Goal: Task Accomplishment & Management: Manage account settings

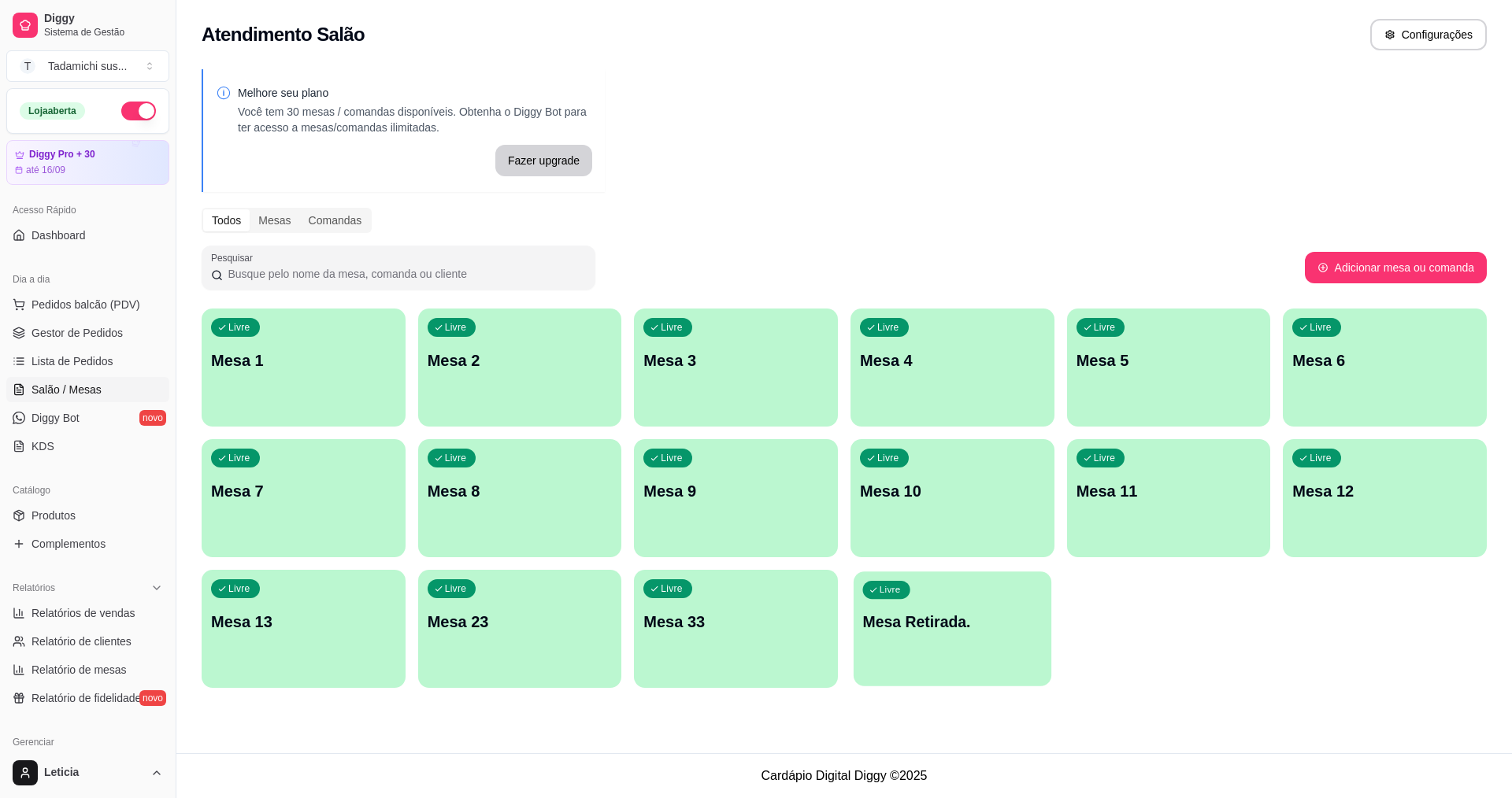
click at [954, 619] on p "Mesa Retirada." at bounding box center [952, 622] width 180 height 21
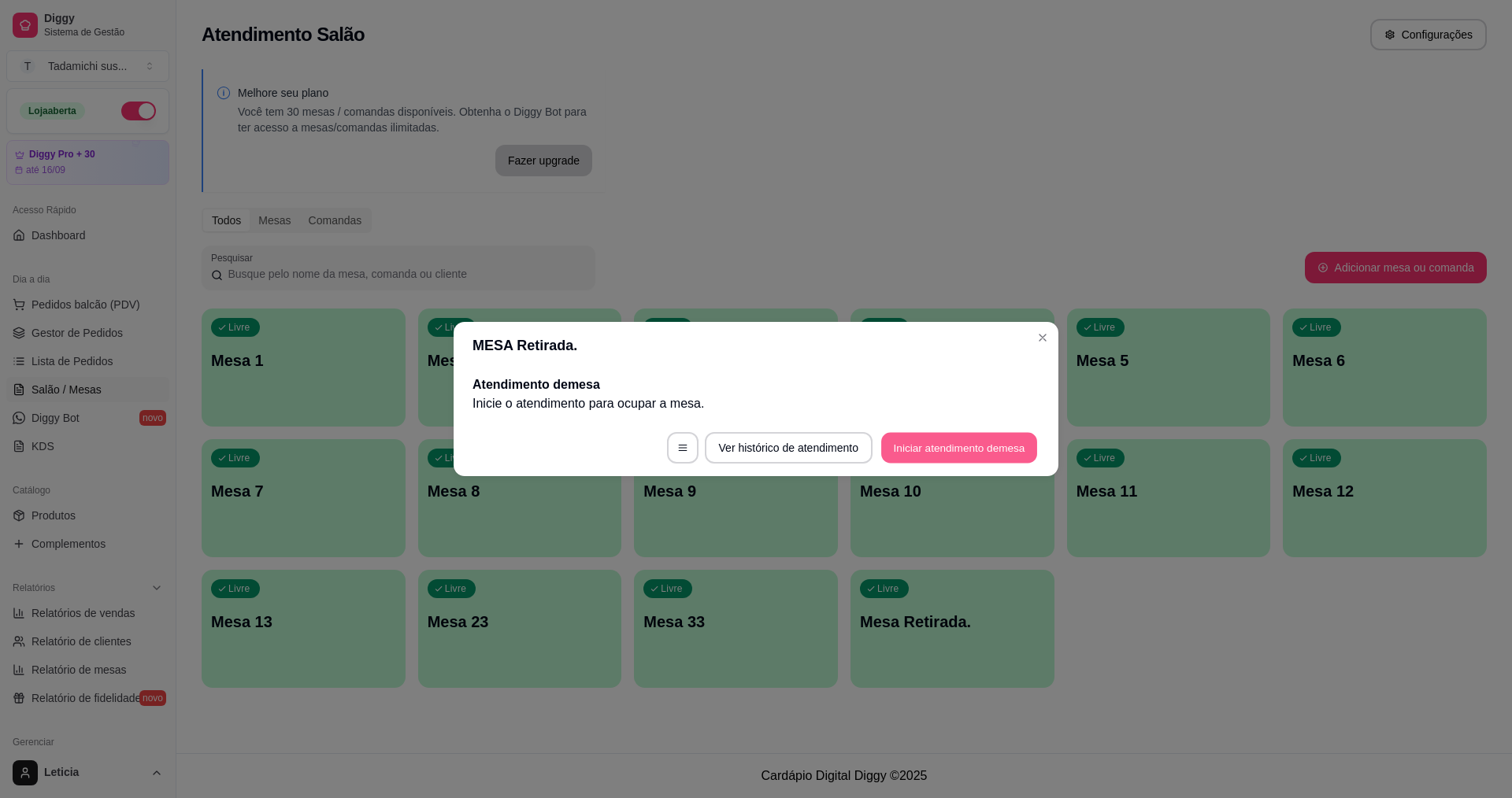
click at [975, 450] on button "Iniciar atendimento de mesa" at bounding box center [959, 448] width 156 height 30
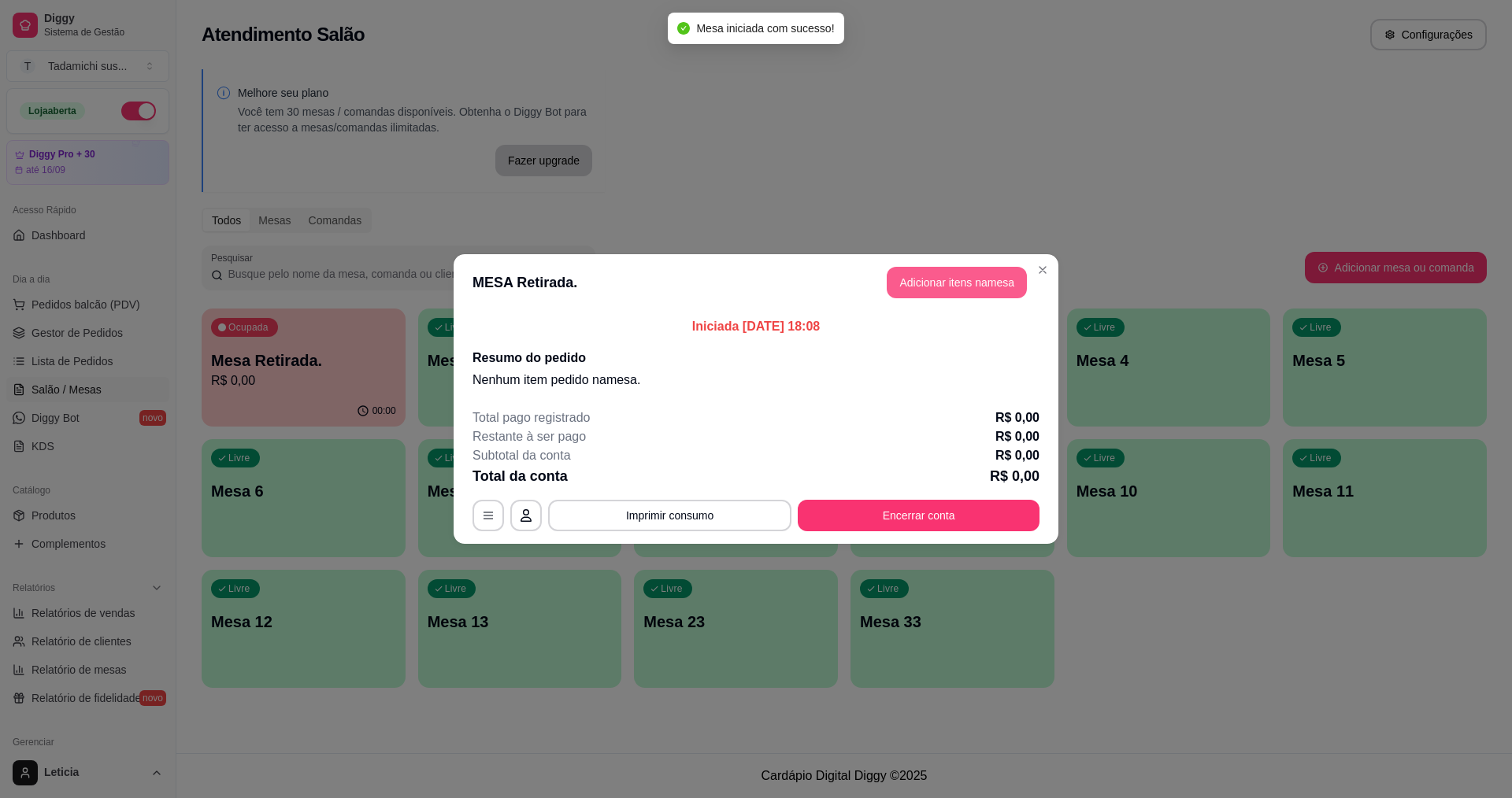
click at [905, 276] on button "Adicionar itens na mesa" at bounding box center [957, 282] width 141 height 31
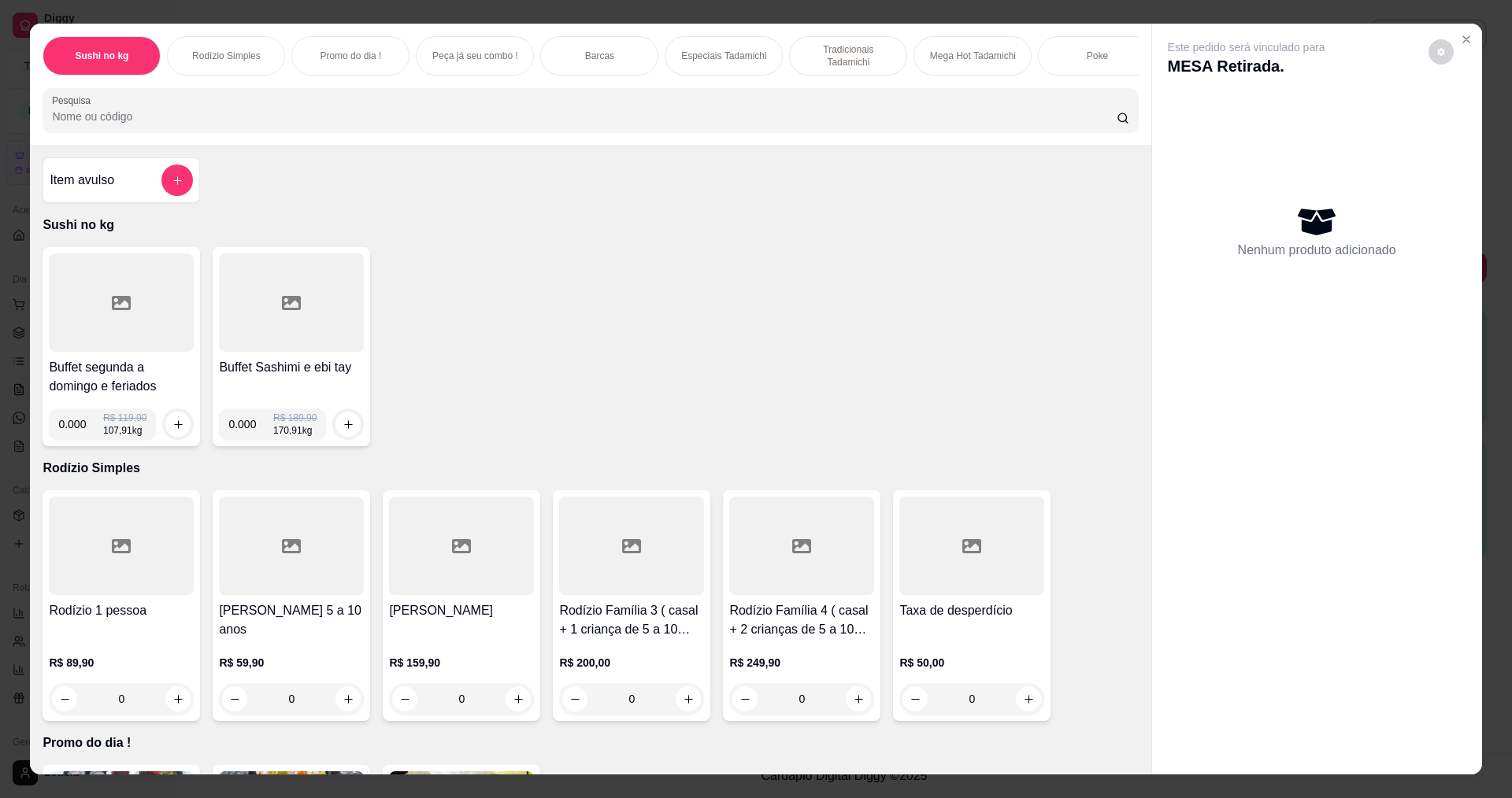
click at [82, 439] on input "0.000" at bounding box center [80, 424] width 45 height 31
type input "0.208"
click at [166, 430] on button "increase-product-quantity" at bounding box center [179, 425] width 25 height 25
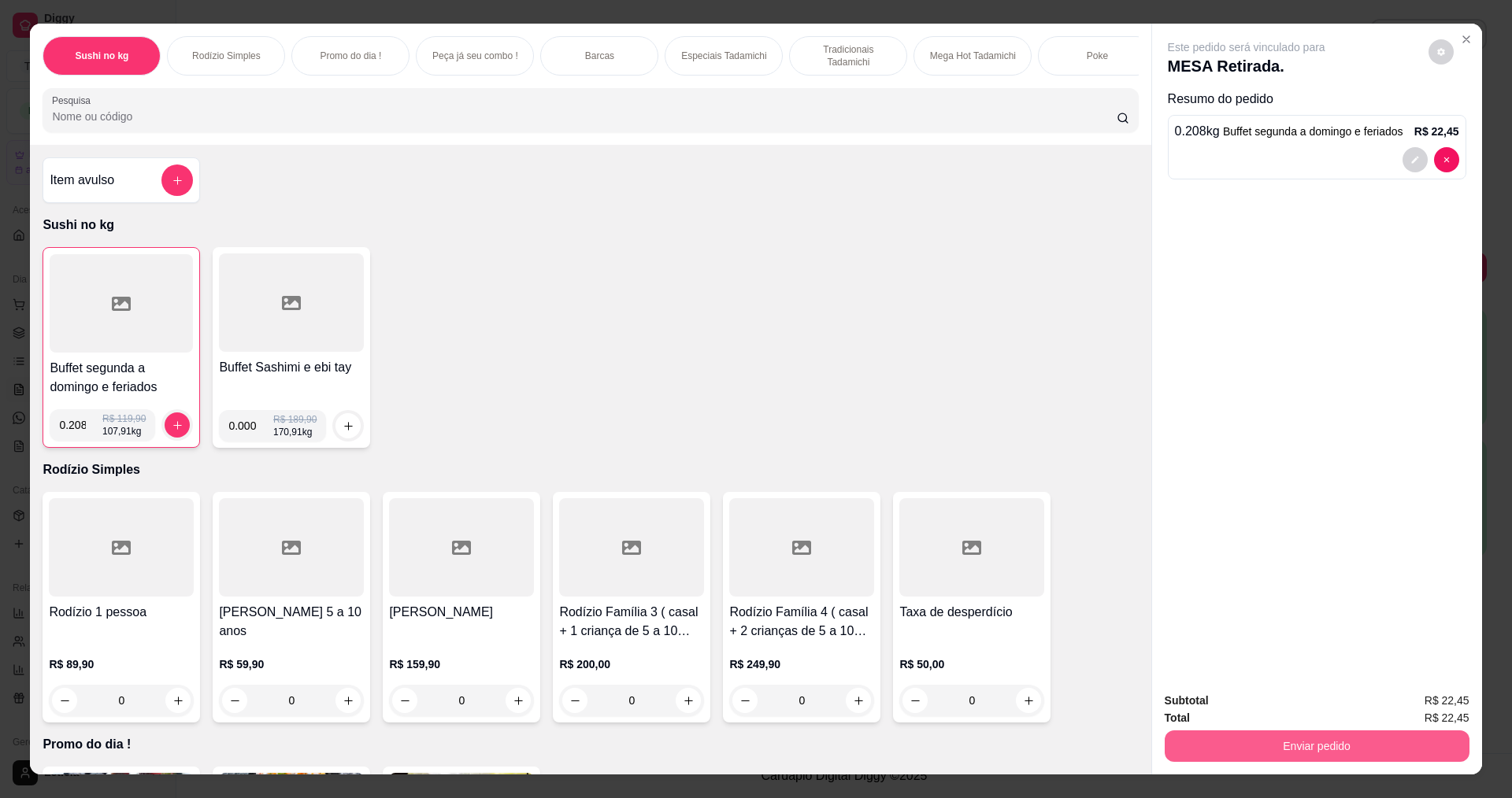
click at [1355, 756] on button "Enviar pedido" at bounding box center [1317, 746] width 305 height 31
click at [1299, 707] on button "Não registrar e enviar pedido" at bounding box center [1265, 707] width 163 height 29
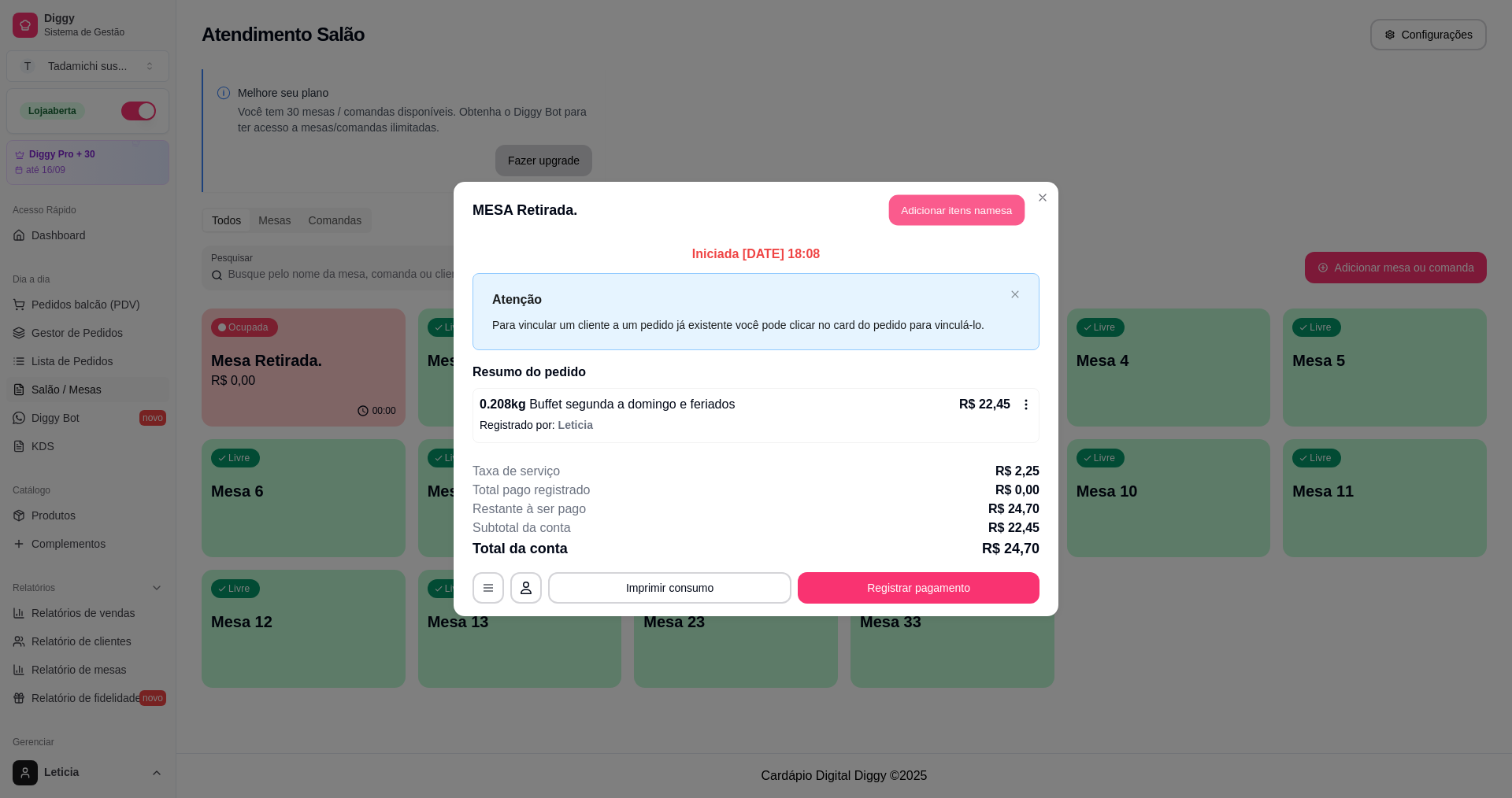
click at [1000, 200] on button "Adicionar itens na mesa" at bounding box center [957, 211] width 136 height 30
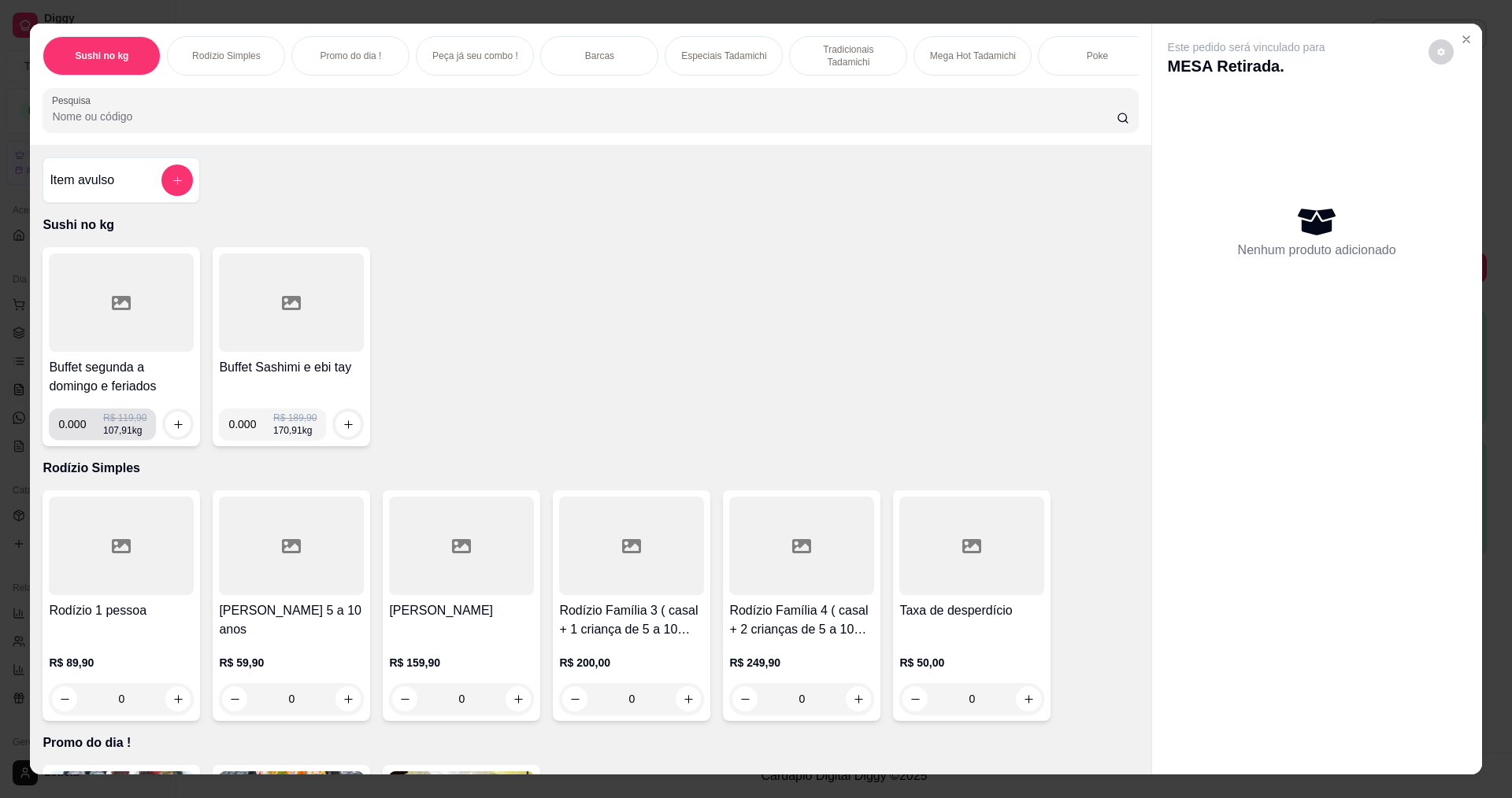
click at [78, 434] on input "0.000" at bounding box center [80, 424] width 45 height 31
type input "0.172"
click at [175, 430] on icon "increase-product-quantity" at bounding box center [179, 425] width 11 height 11
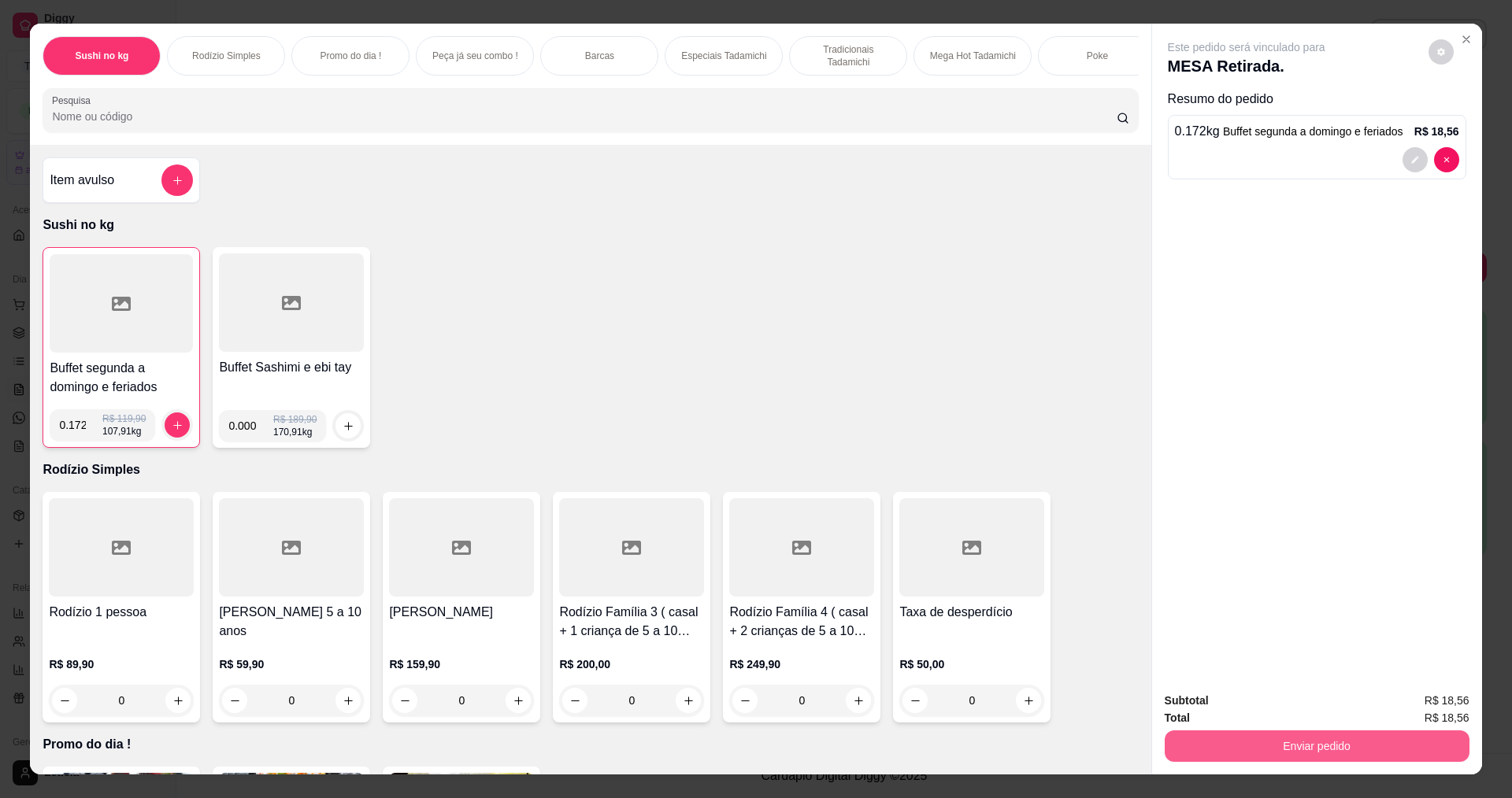
click at [1165, 749] on button "Enviar pedido" at bounding box center [1317, 746] width 305 height 31
click at [1203, 709] on button "Não registrar e enviar pedido" at bounding box center [1265, 707] width 163 height 29
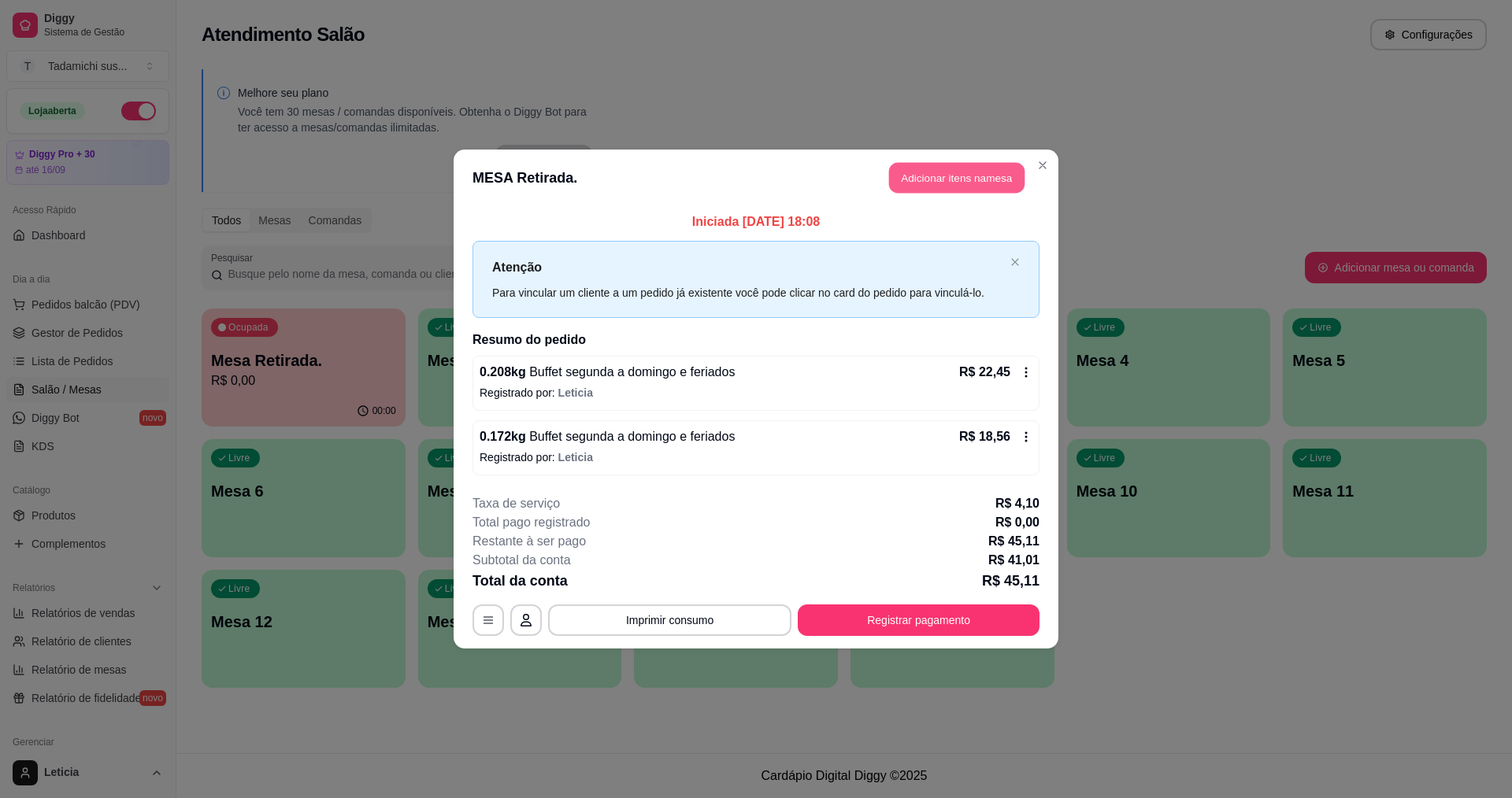
click at [935, 181] on button "Adicionar itens na mesa" at bounding box center [957, 179] width 136 height 30
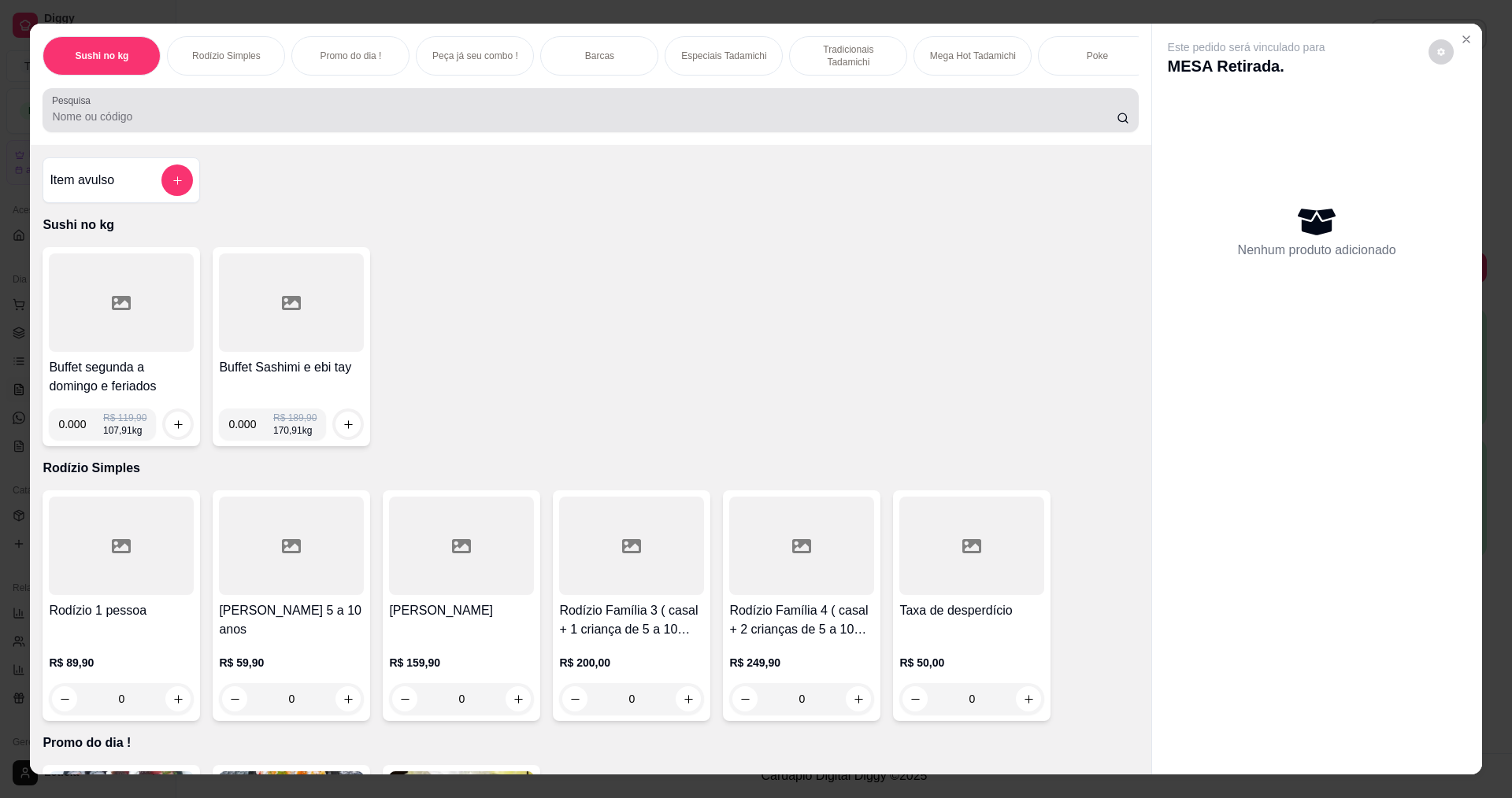
click at [324, 124] on input "Pesquisa" at bounding box center [584, 116] width 1064 height 16
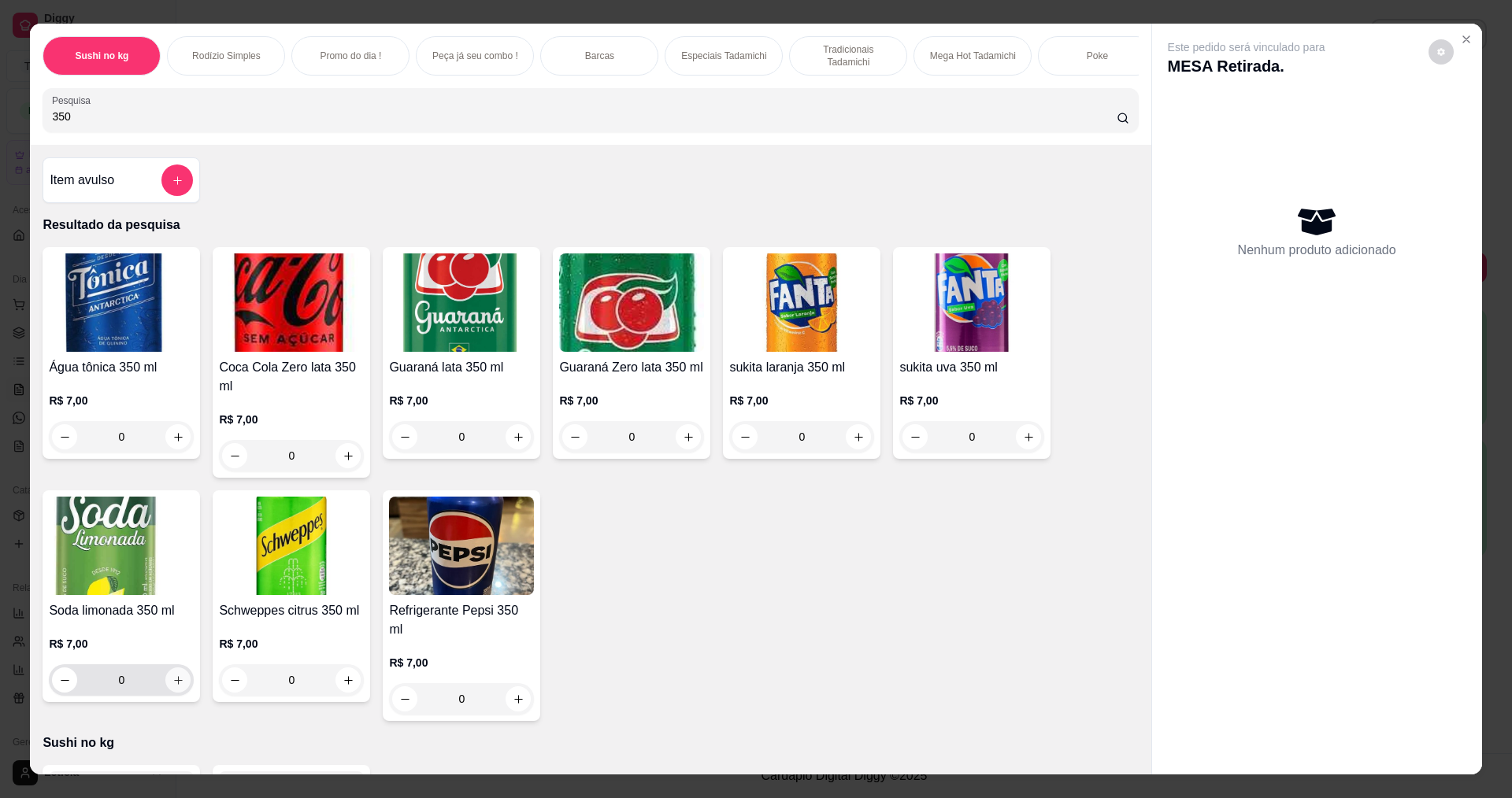
type input "350"
click at [173, 687] on icon "increase-product-quantity" at bounding box center [179, 680] width 11 height 11
type input "1"
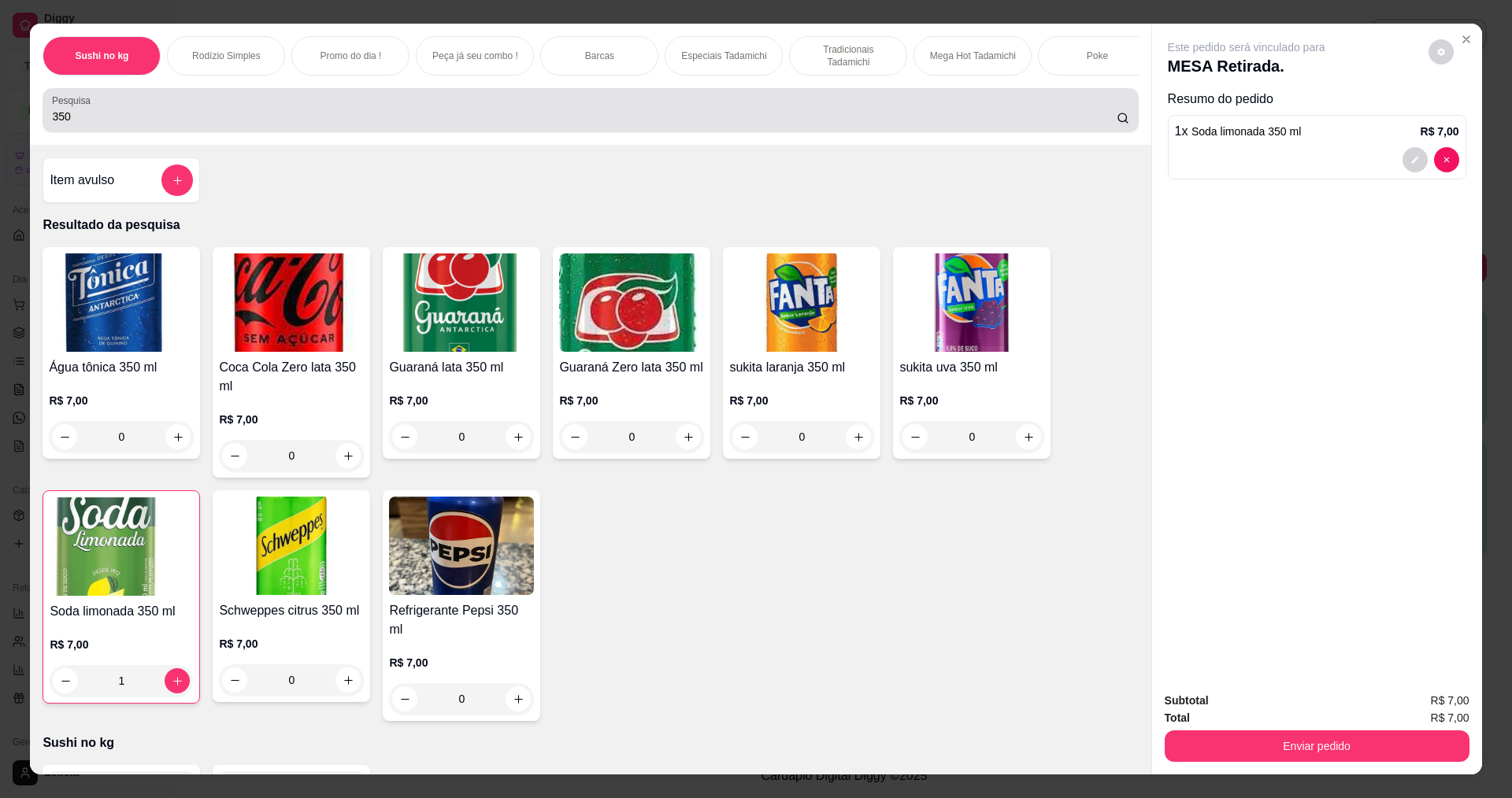
click at [275, 124] on input "350" at bounding box center [584, 116] width 1064 height 16
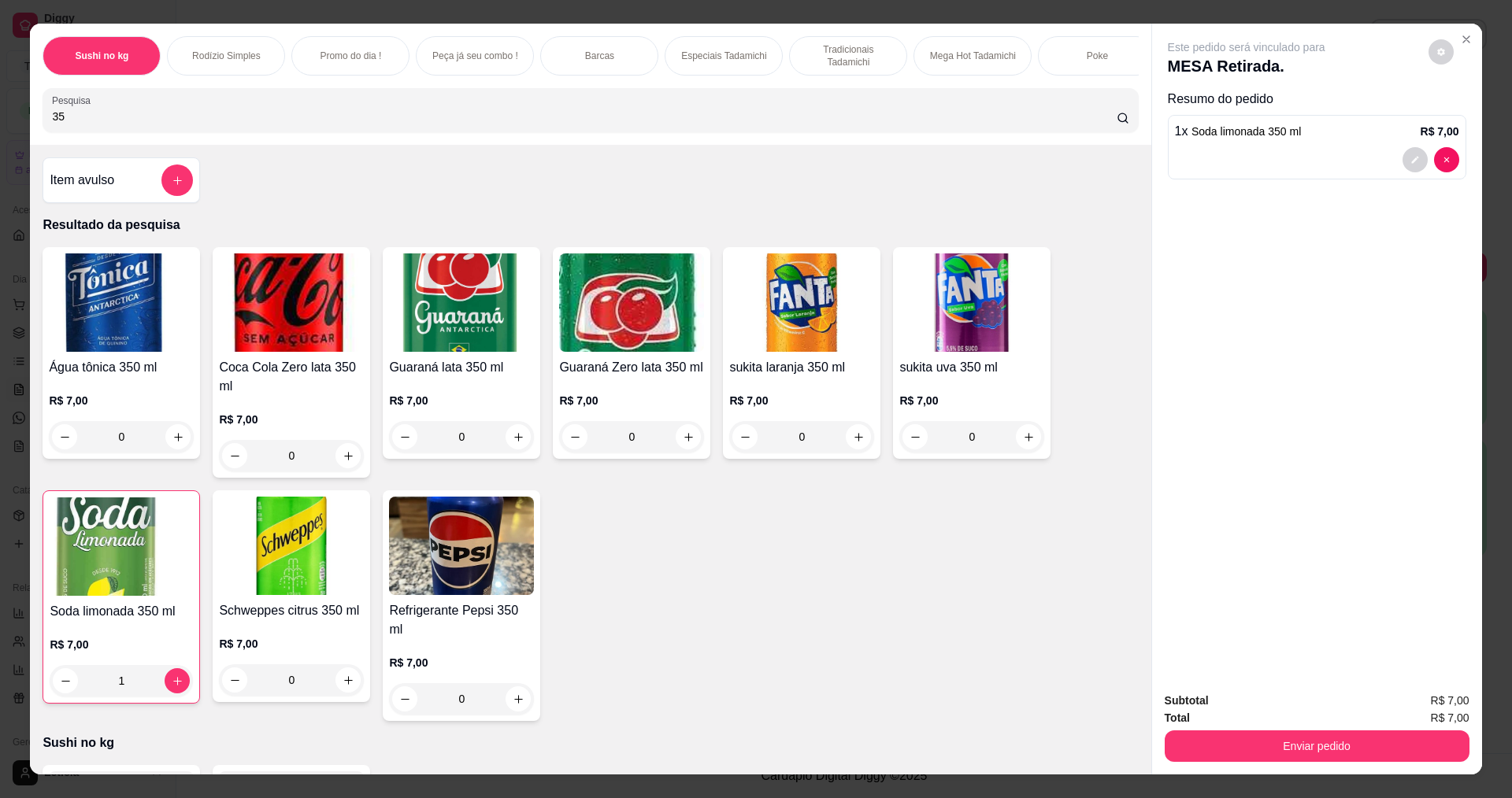
type input "3"
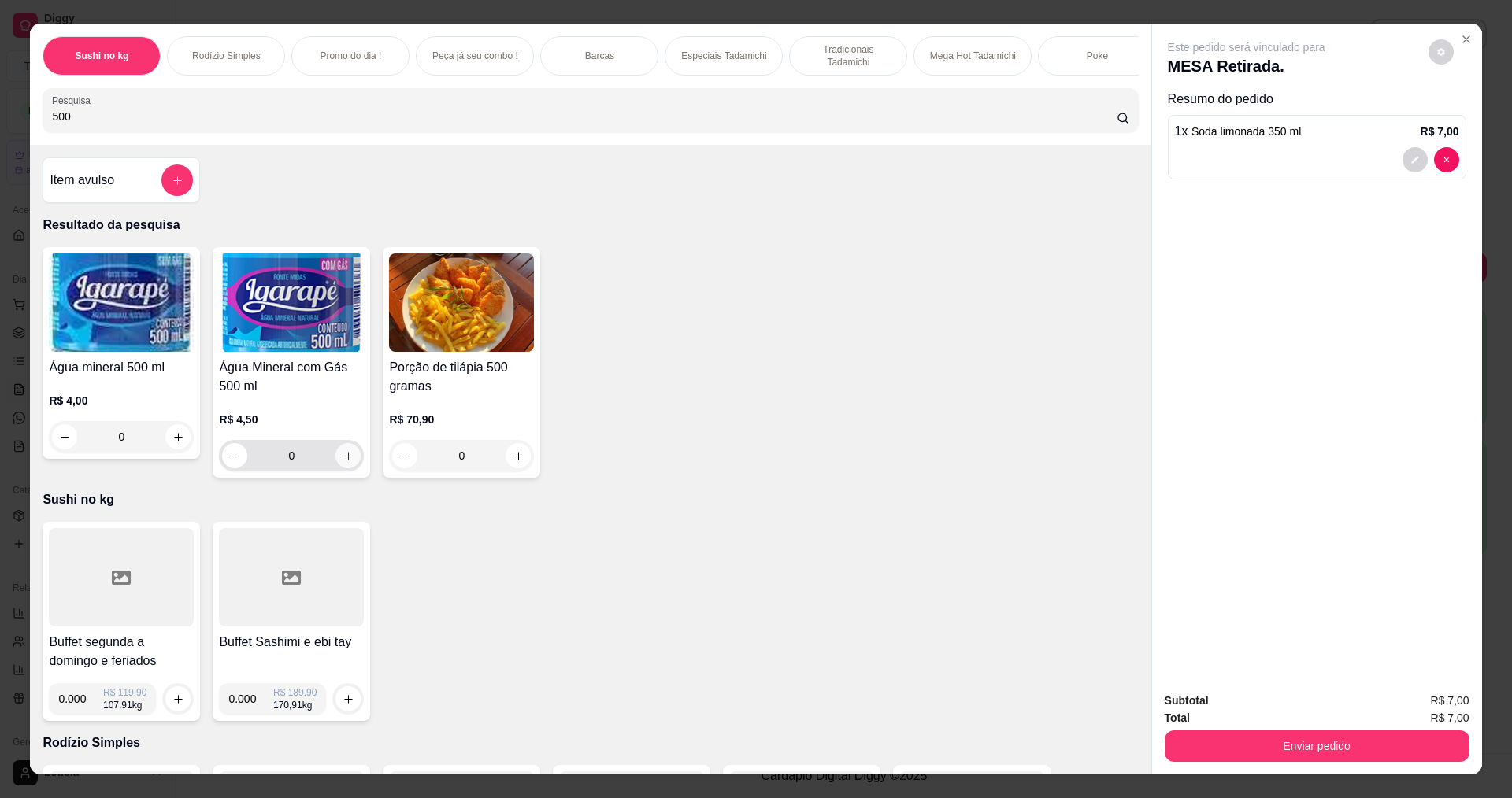
type input "500"
click at [343, 462] on icon "increase-product-quantity" at bounding box center [349, 456] width 11 height 11
type input "1"
click at [343, 121] on input "500" at bounding box center [584, 116] width 1064 height 16
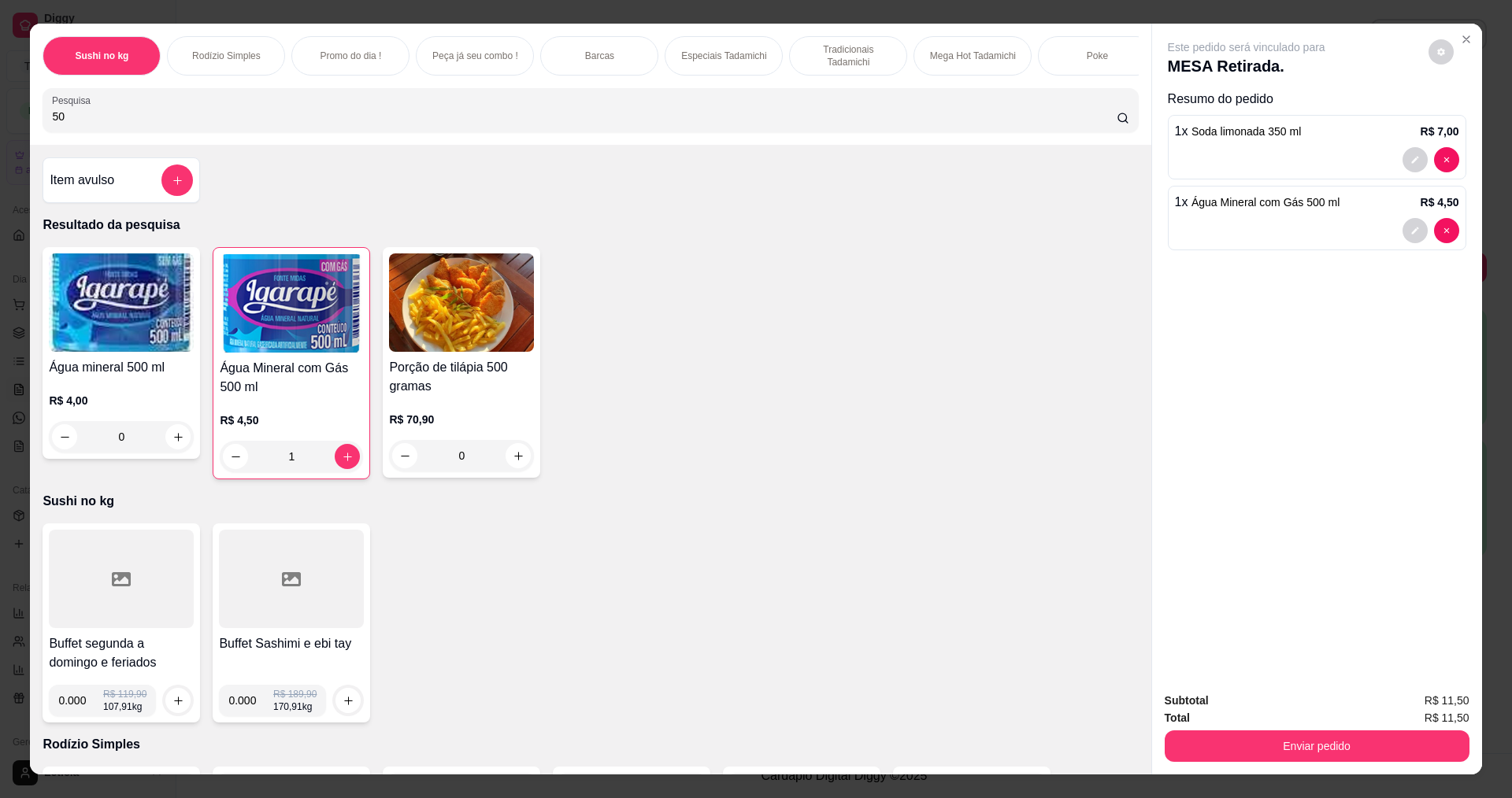
type input "5"
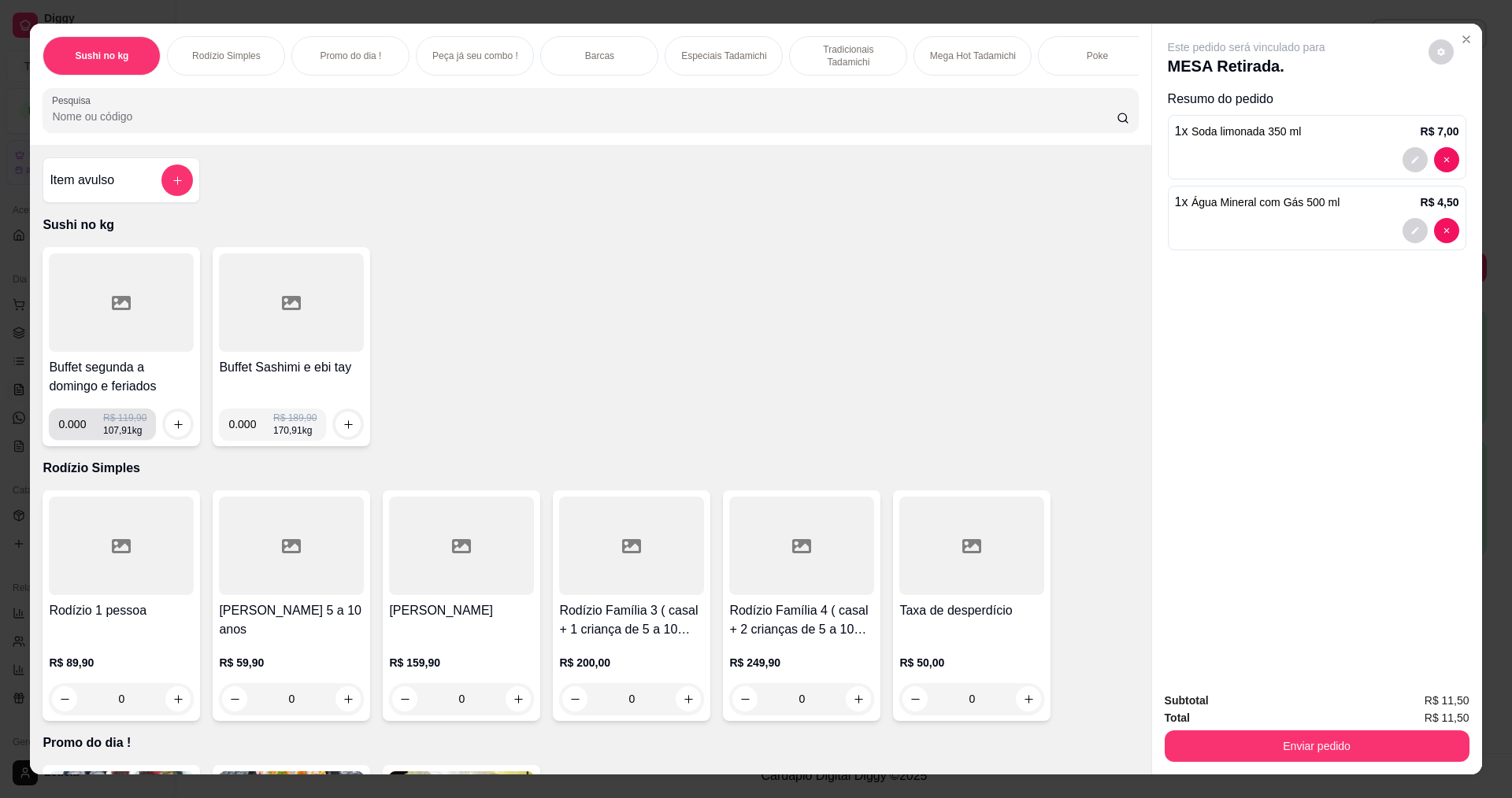
click at [81, 437] on input "0.000" at bounding box center [80, 424] width 45 height 31
type input "0.172"
click at [177, 430] on button "increase-product-quantity" at bounding box center [178, 424] width 26 height 26
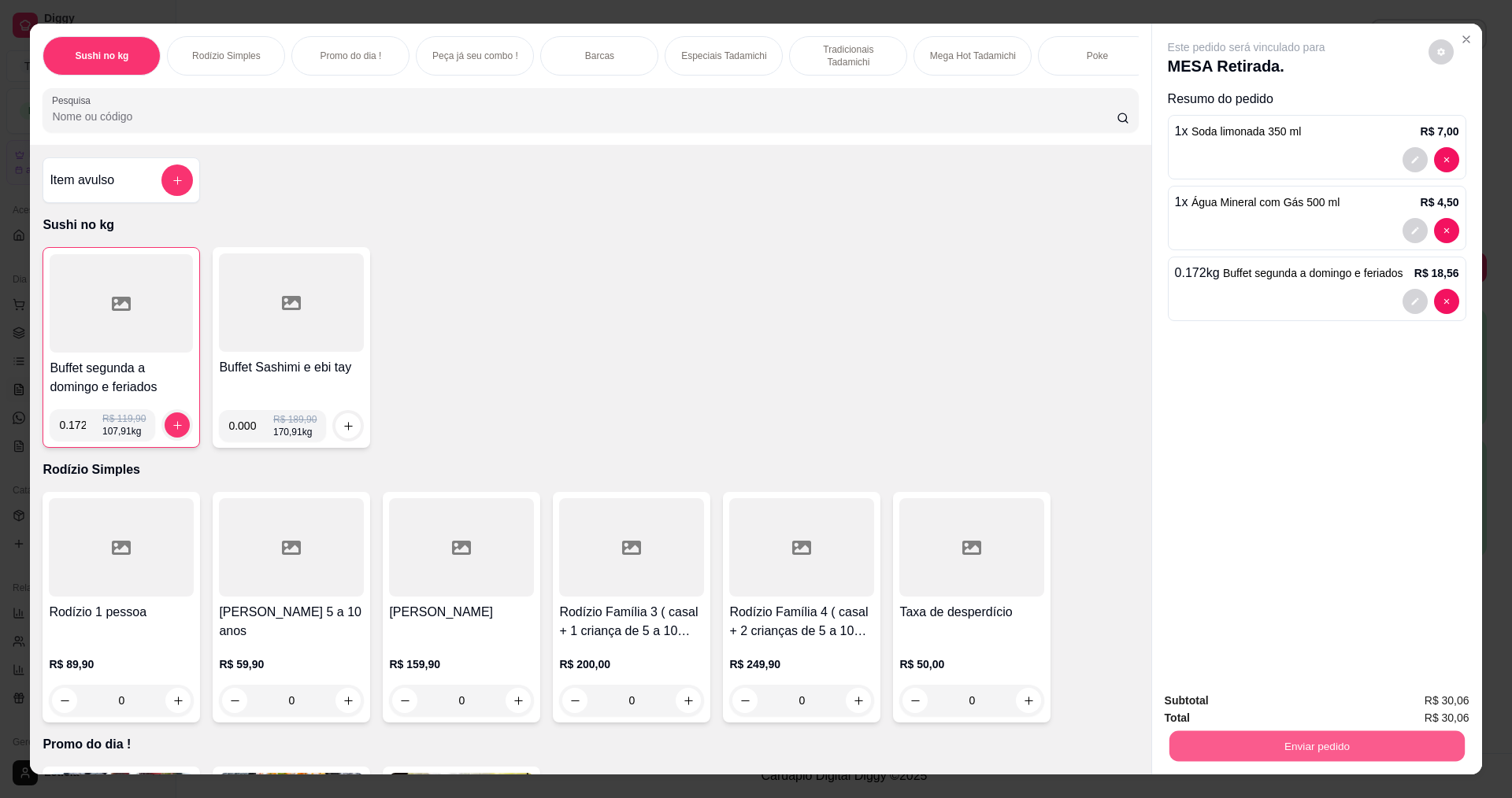
click at [1194, 748] on button "Enviar pedido" at bounding box center [1316, 746] width 296 height 30
click at [1198, 709] on button "Não registrar e enviar pedido" at bounding box center [1263, 707] width 171 height 31
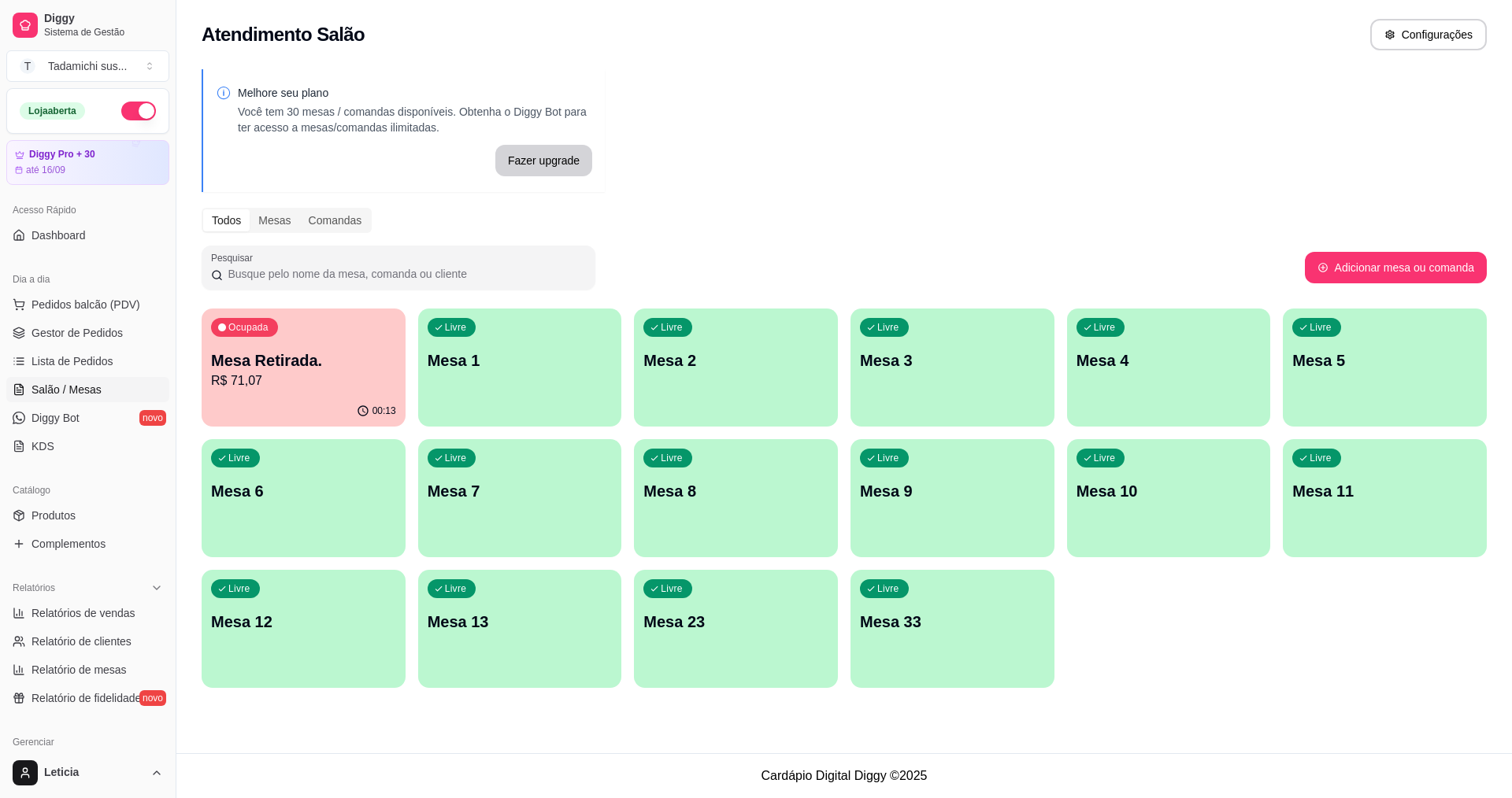
click at [328, 354] on div "Ocupada Mesa Retirada. R$ 71,07" at bounding box center [303, 352] width 204 height 87
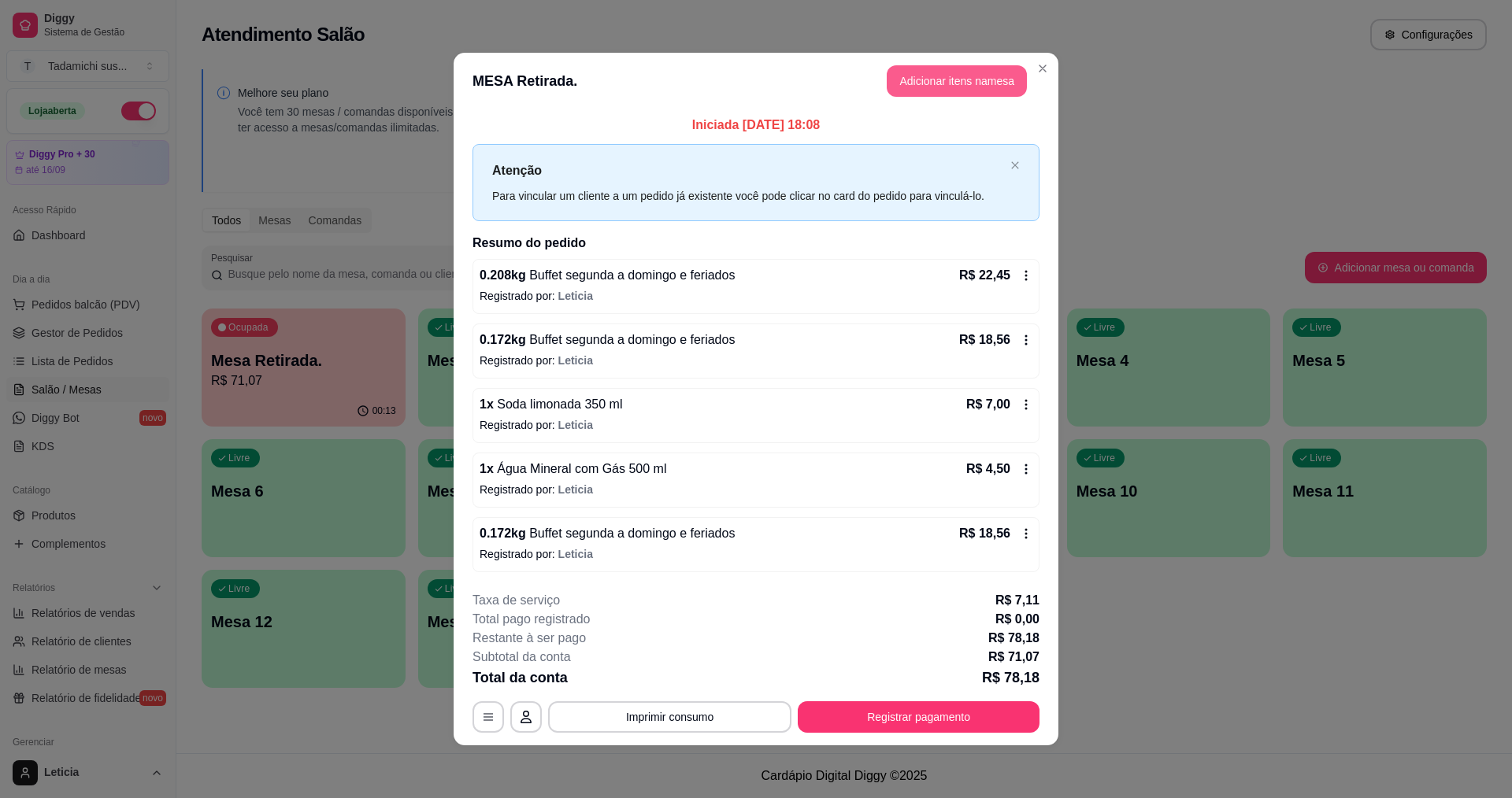
click at [928, 73] on button "Adicionar itens na mesa" at bounding box center [957, 81] width 141 height 31
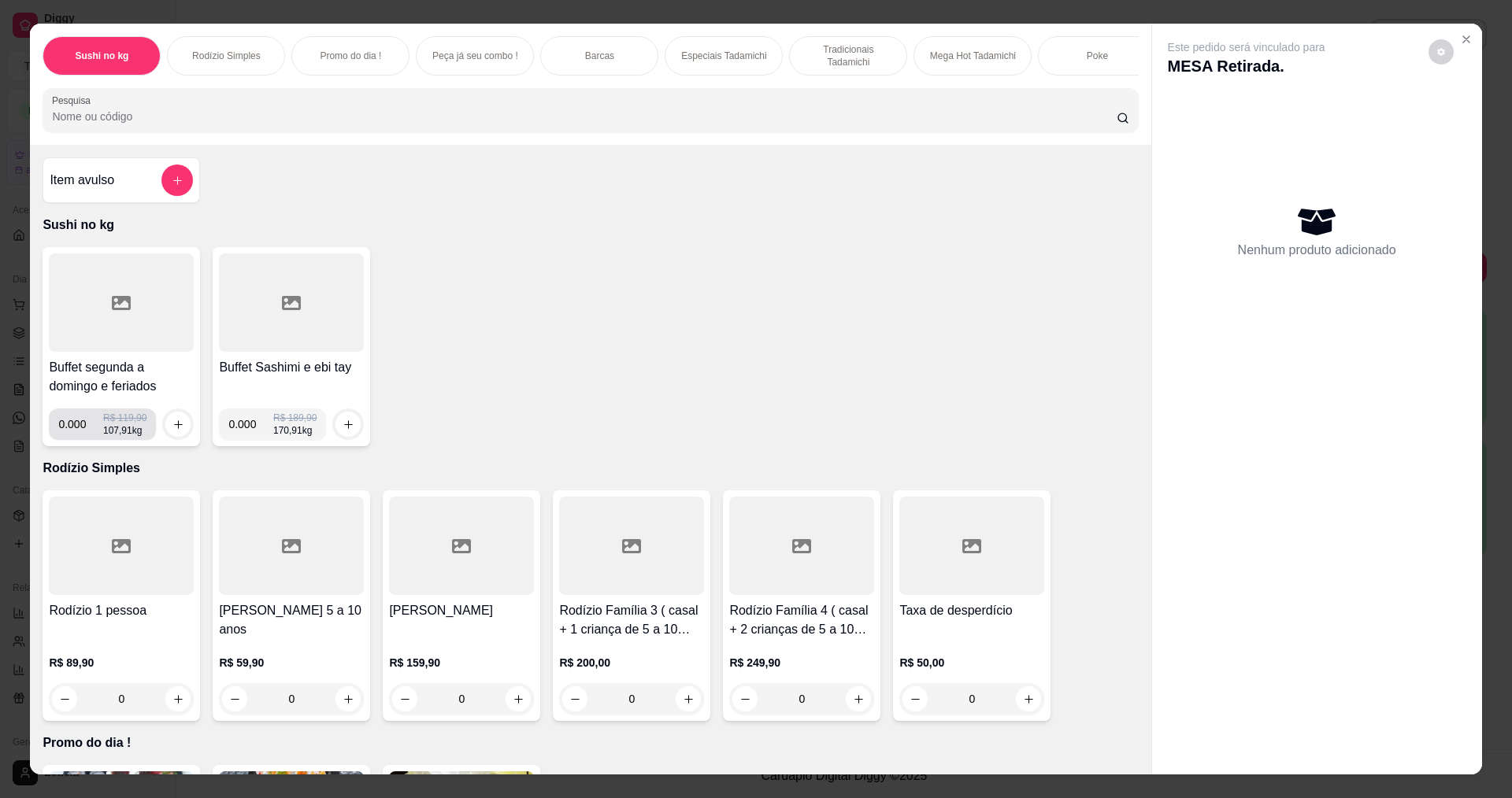
click at [81, 438] on input "0.000" at bounding box center [80, 424] width 45 height 31
type input "0.286"
click at [173, 430] on icon "increase-product-quantity" at bounding box center [179, 425] width 11 height 11
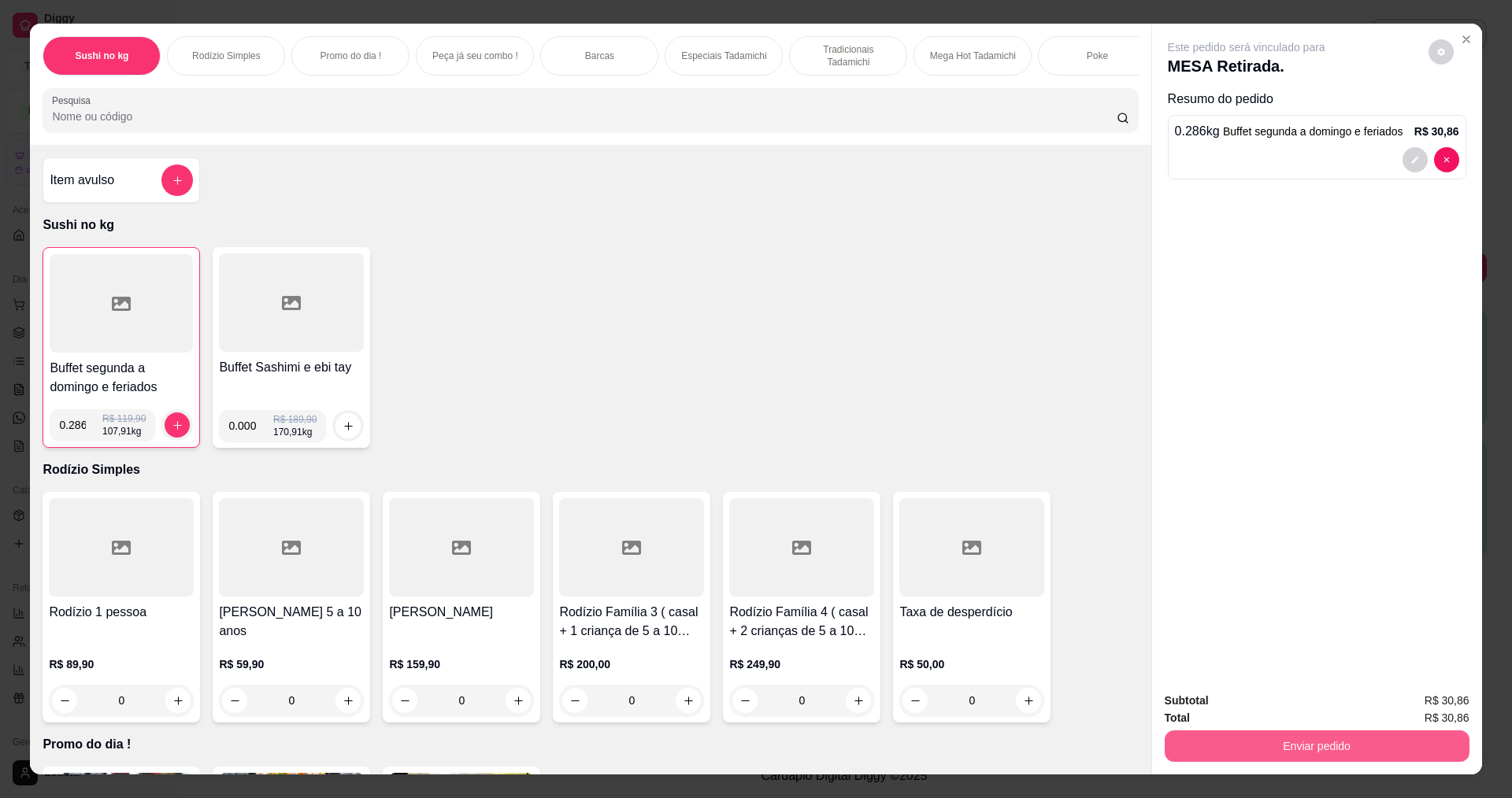
click at [1204, 759] on button "Enviar pedido" at bounding box center [1317, 746] width 305 height 31
click at [1215, 706] on button "Não registrar e enviar pedido" at bounding box center [1264, 707] width 159 height 29
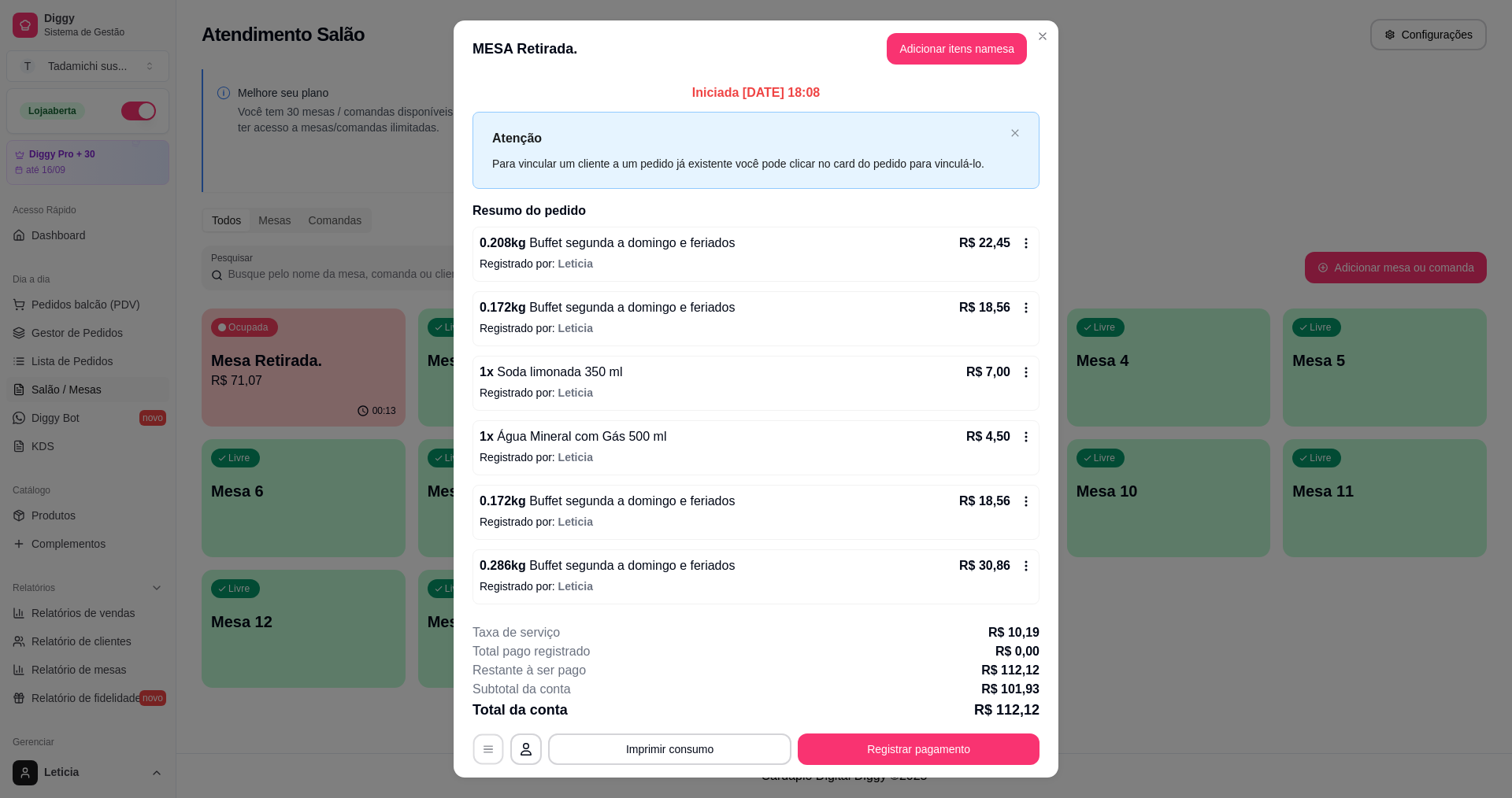
click at [482, 752] on icon "button" at bounding box center [488, 749] width 12 height 12
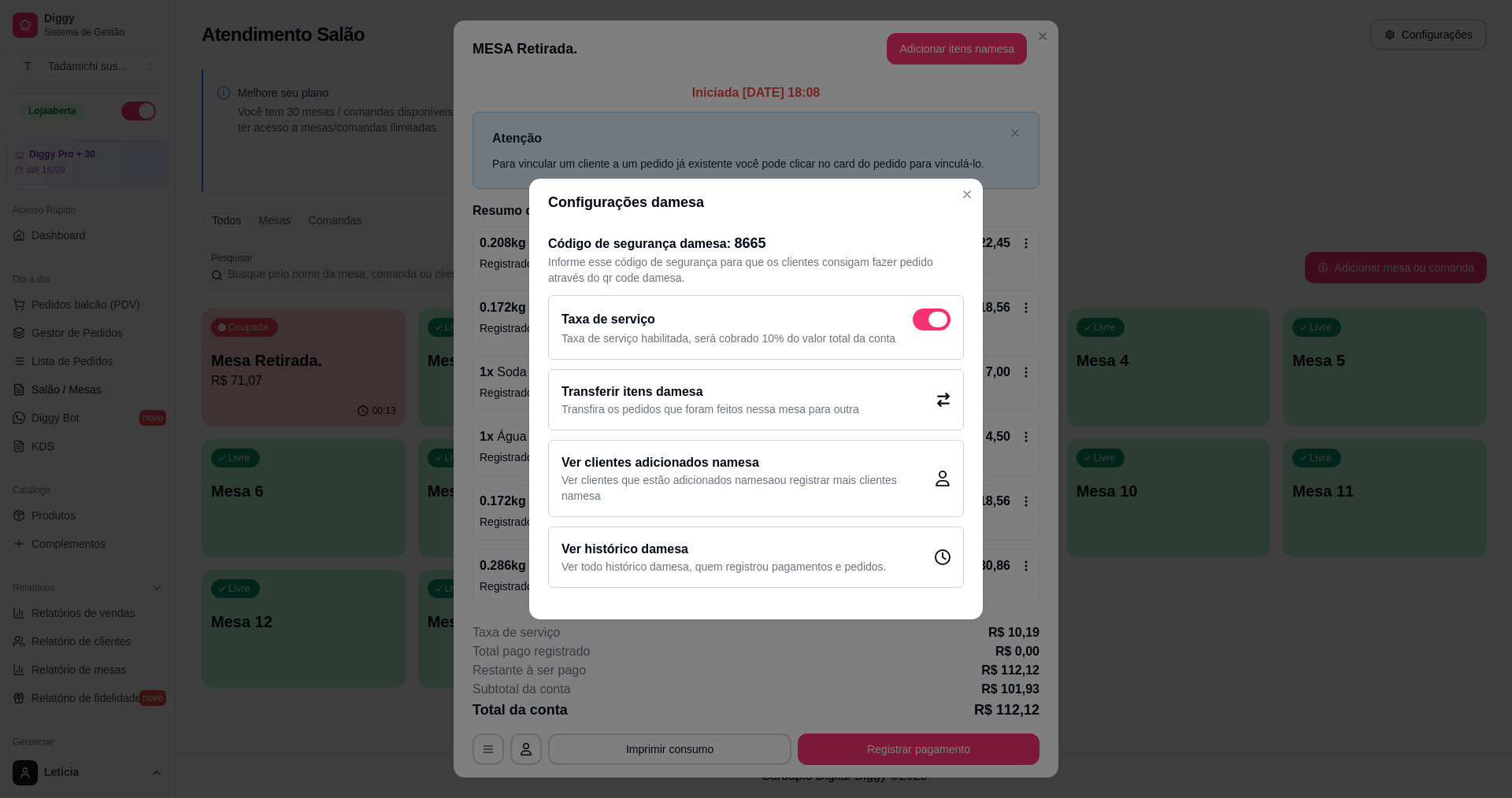
click at [936, 318] on span at bounding box center [938, 319] width 19 height 16
click at [923, 323] on input "checkbox" at bounding box center [917, 328] width 10 height 10
checkbox input "false"
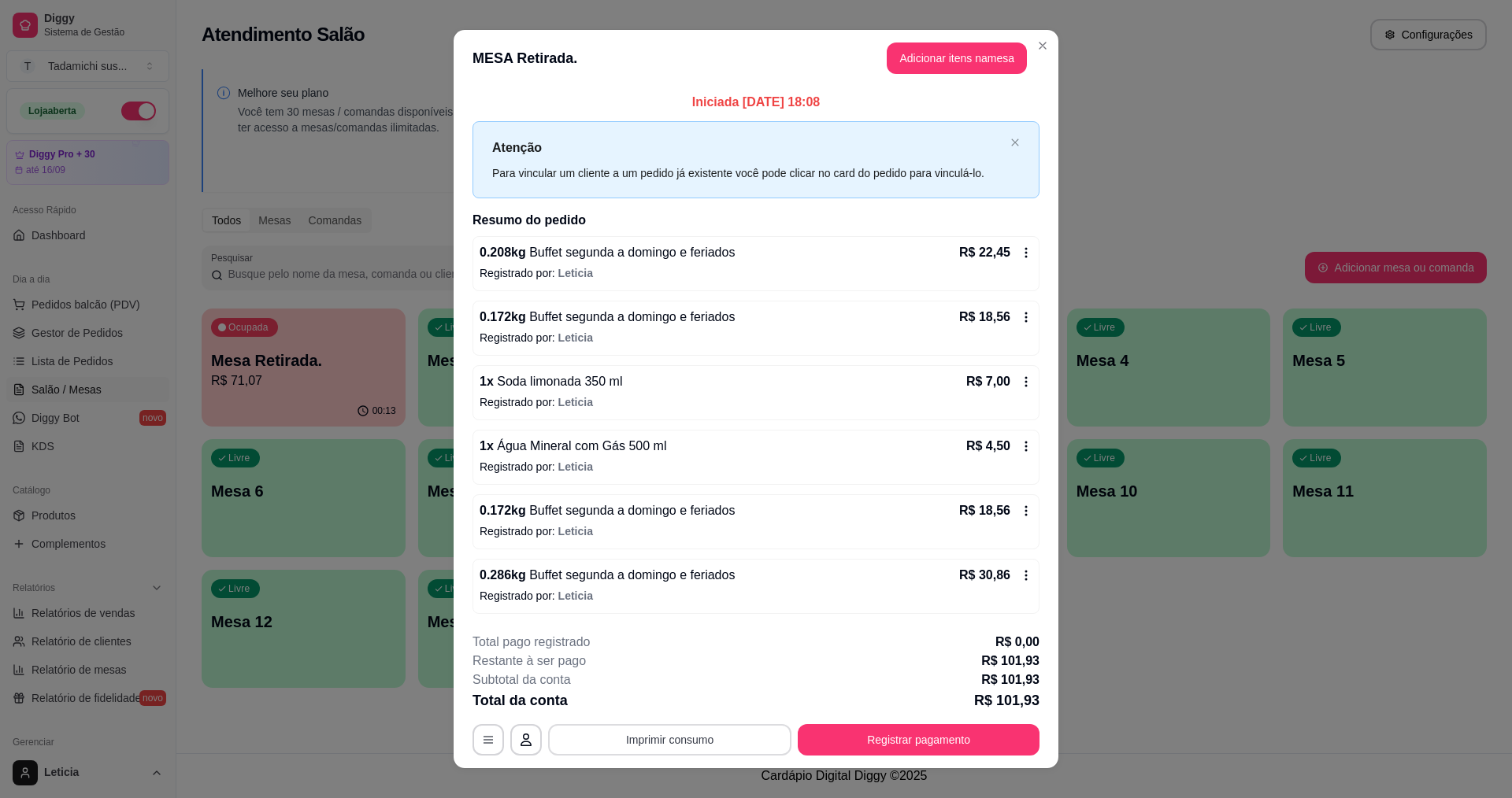
click at [710, 750] on button "Imprimir consumo" at bounding box center [670, 739] width 243 height 31
click at [679, 676] on button "IMPRESSORA" at bounding box center [667, 673] width 117 height 25
click at [886, 732] on button "Registrar pagamento" at bounding box center [919, 739] width 241 height 31
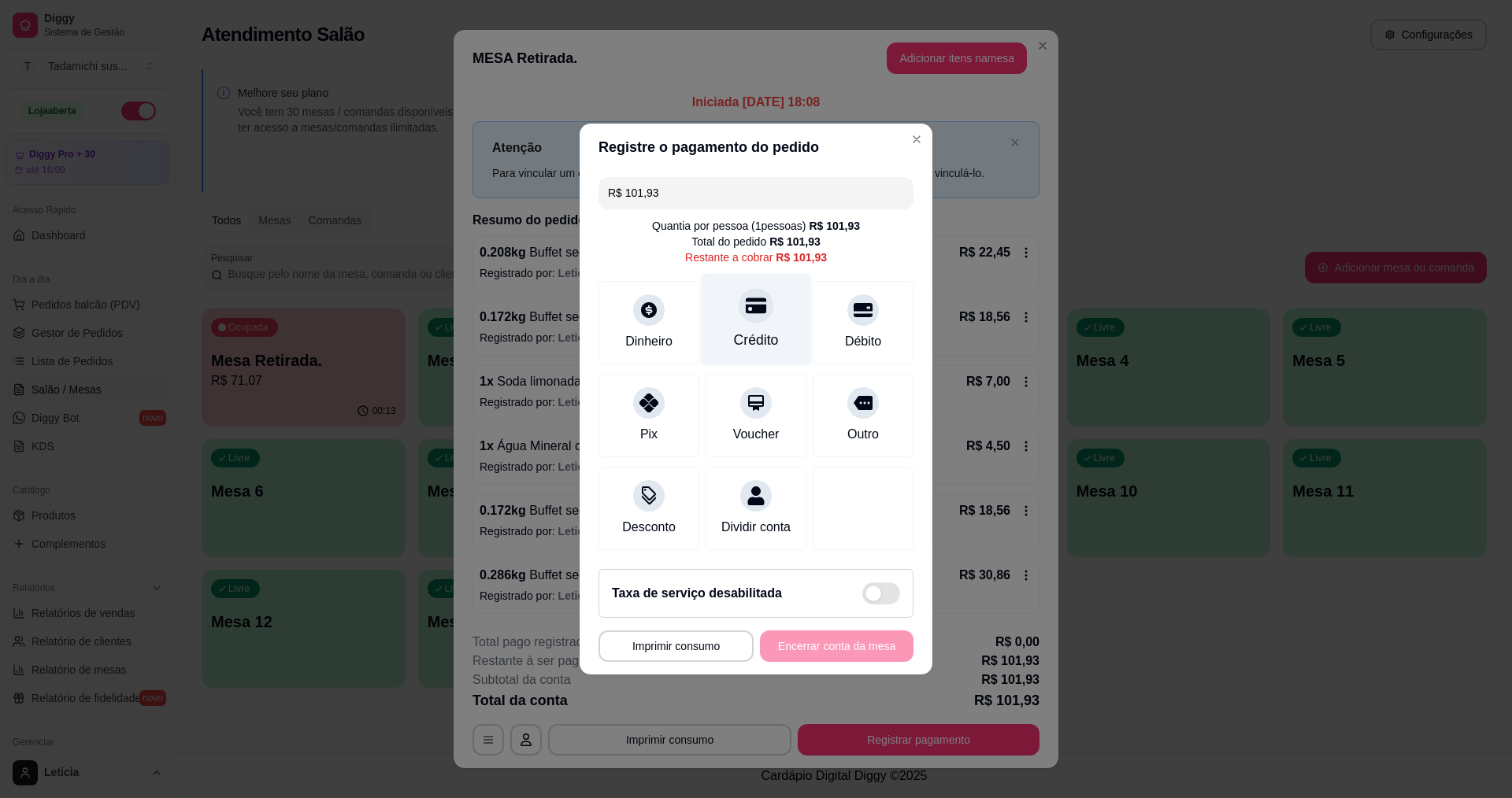
click at [746, 330] on div "Crédito" at bounding box center [756, 340] width 45 height 21
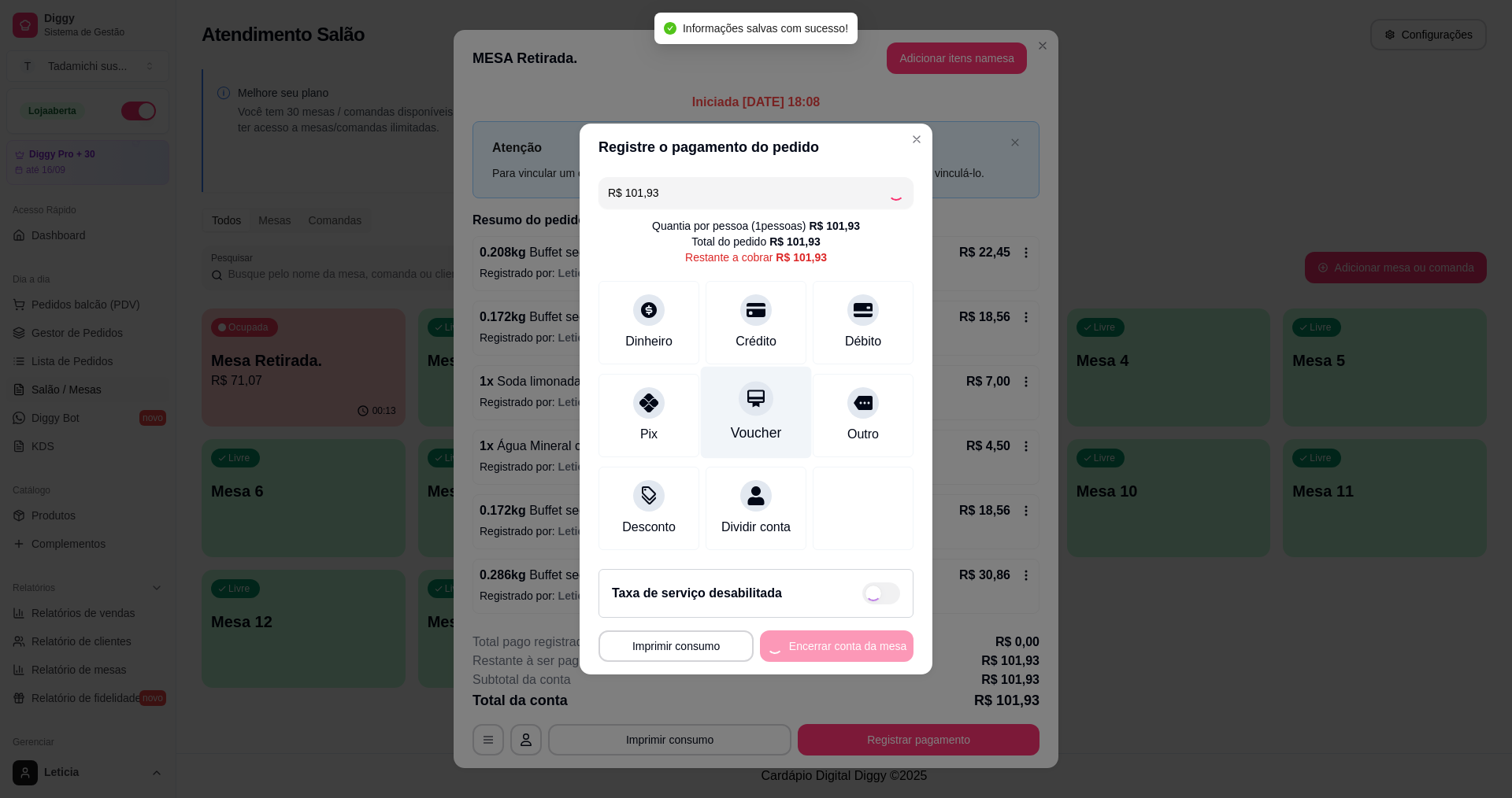
type input "R$ 0,00"
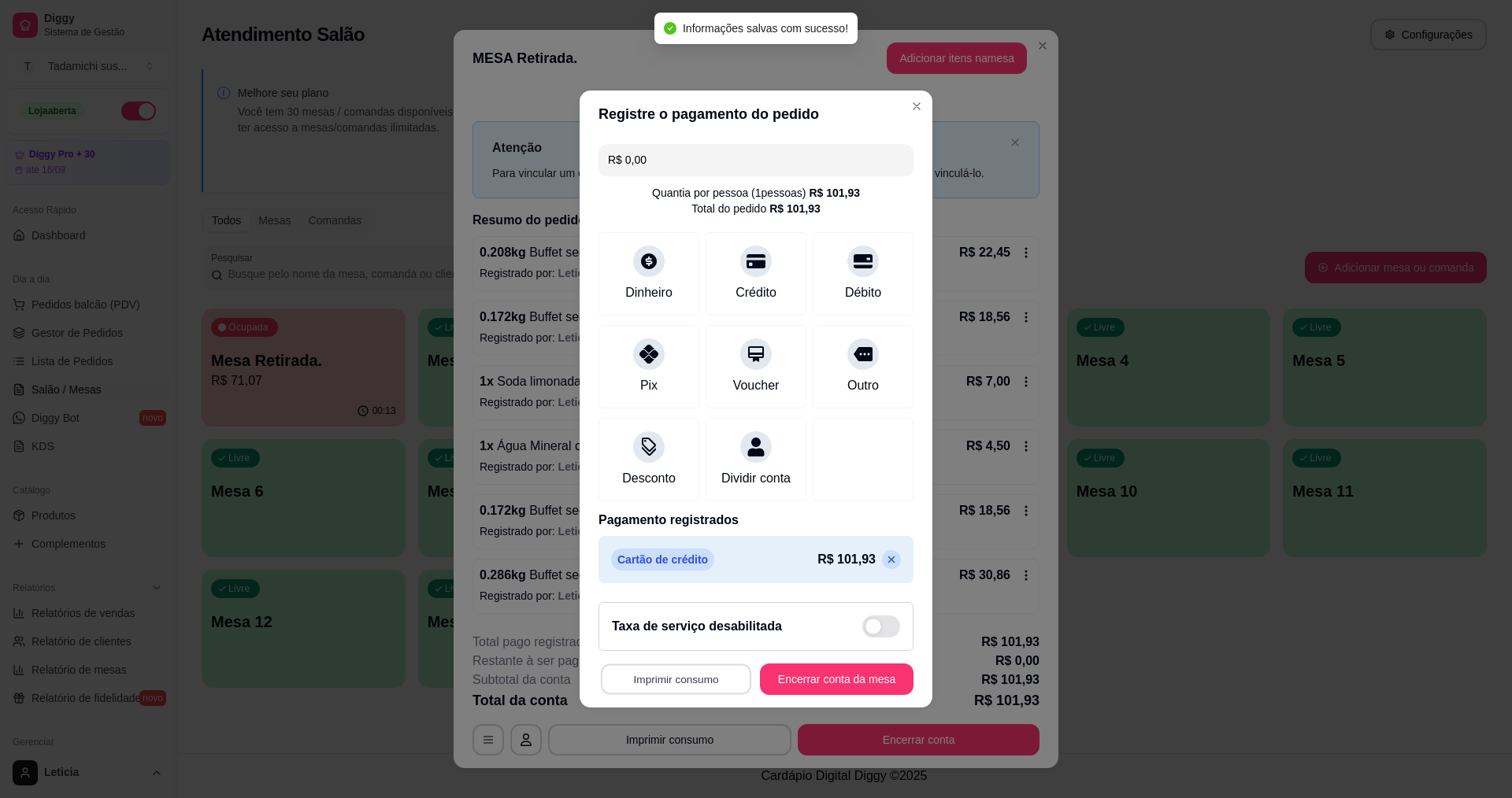
click at [669, 686] on button "Imprimir consumo" at bounding box center [676, 679] width 150 height 30
click at [678, 622] on button "IMPRESSORA" at bounding box center [677, 621] width 117 height 25
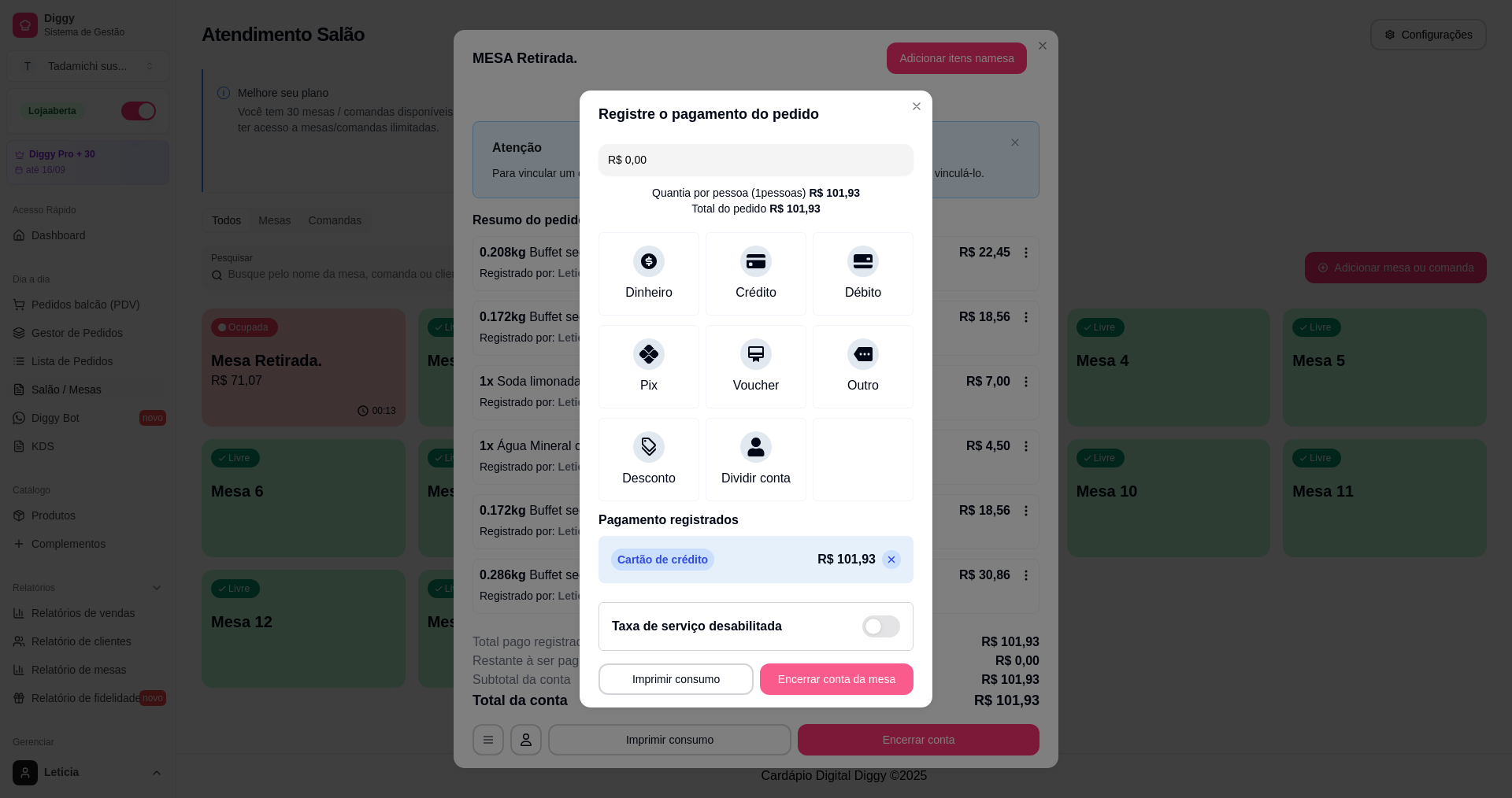
click at [803, 690] on button "Encerrar conta da mesa" at bounding box center [837, 679] width 154 height 31
